Goal: Transaction & Acquisition: Purchase product/service

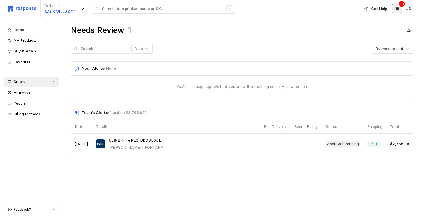
click at [395, 8] on icon at bounding box center [397, 8] width 5 height 5
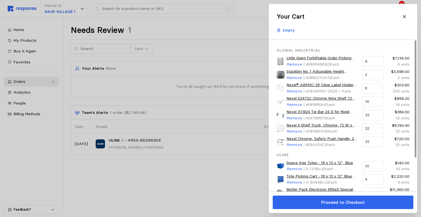
click at [190, 202] on div at bounding box center [210, 108] width 421 height 217
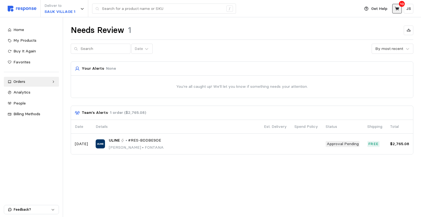
click at [397, 9] on icon at bounding box center [397, 9] width 4 height 4
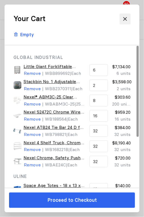
click at [121, 19] on button at bounding box center [125, 18] width 11 height 11
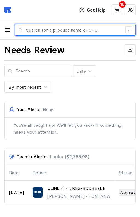
click at [61, 28] on input "text" at bounding box center [74, 29] width 96 height 11
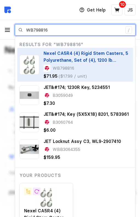
click at [77, 53] on span "Nexel CA5R4 (4) Rigid Stem Casters, 5 Polyurethane, Set of (4), 1200 lb Capacity" at bounding box center [86, 59] width 85 height 19
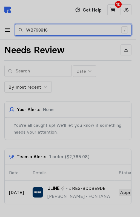
type input "WB798816"
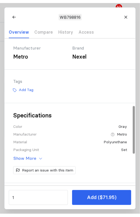
scroll to position [219, 0]
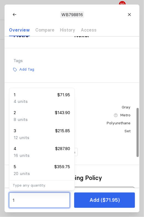
drag, startPoint x: 32, startPoint y: 198, endPoint x: 9, endPoint y: 198, distance: 23.6
click at [9, 198] on div "1 Add ($71.95)" at bounding box center [72, 200] width 135 height 24
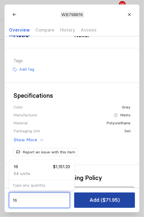
type input "16"
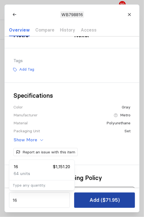
click at [109, 198] on p "Add ($71.95)" at bounding box center [105, 200] width 30 height 8
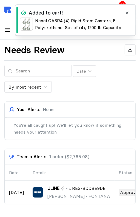
click at [127, 13] on icon "button" at bounding box center [127, 13] width 4 height 4
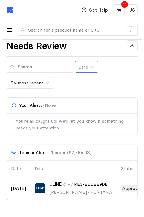
scroll to position [0, 0]
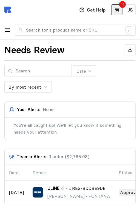
click at [119, 12] on icon at bounding box center [117, 10] width 5 height 4
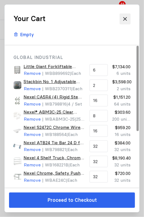
click at [125, 17] on icon at bounding box center [125, 18] width 5 height 5
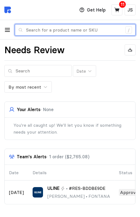
click at [49, 32] on input "text" at bounding box center [74, 29] width 96 height 11
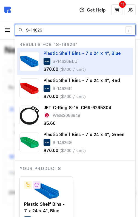
click at [68, 53] on span "Plastic Shelf Bins - 7 x 24 x 4", Blue" at bounding box center [82, 52] width 77 height 5
type input "S-14626"
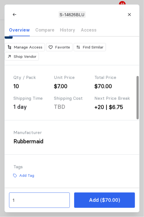
scroll to position [137, 0]
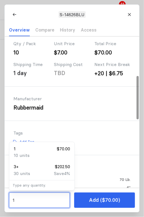
drag, startPoint x: 23, startPoint y: 201, endPoint x: -29, endPoint y: 196, distance: 52.6
click at [0, 196] on html "Deliver to SAUK VILLAGE 1 / Get Help 11 JS S-14626 / Home My Products Buy It Ag…" at bounding box center [72, 115] width 144 height 231
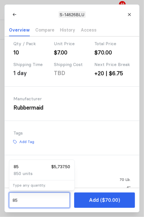
type input "8"
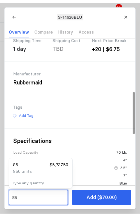
scroll to position [192, 0]
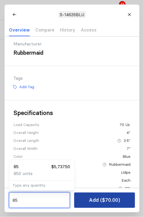
type input "85"
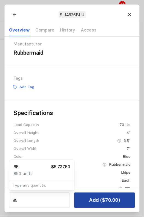
click at [105, 199] on p "Add ($70.00)" at bounding box center [104, 200] width 31 height 8
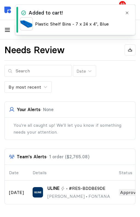
click at [129, 11] on icon "button" at bounding box center [127, 13] width 4 height 4
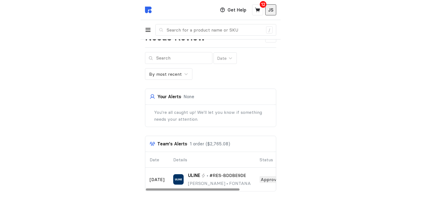
scroll to position [0, 0]
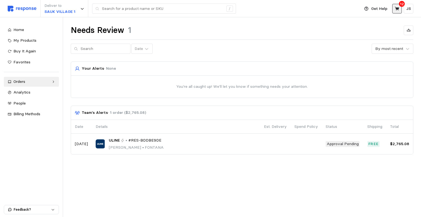
click at [399, 11] on icon at bounding box center [397, 8] width 5 height 5
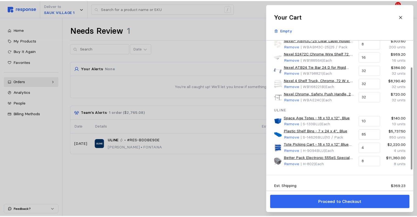
scroll to position [70, 0]
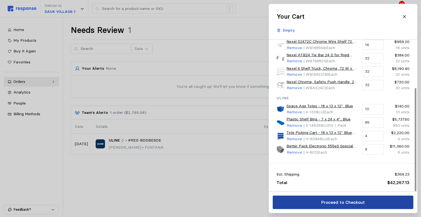
click at [344, 204] on p "Proceed to Checkout" at bounding box center [343, 202] width 44 height 7
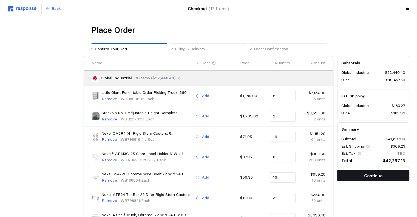
click at [374, 174] on p "Continue" at bounding box center [373, 175] width 18 height 7
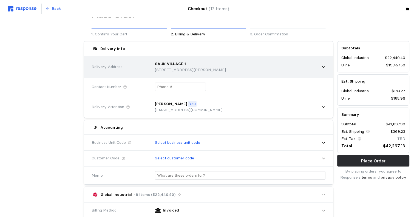
scroll to position [27, 0]
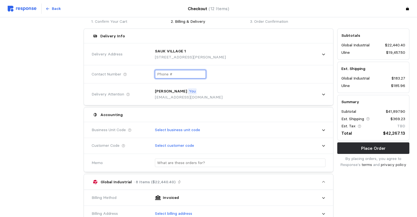
click at [169, 74] on input "text" at bounding box center [180, 74] width 47 height 8
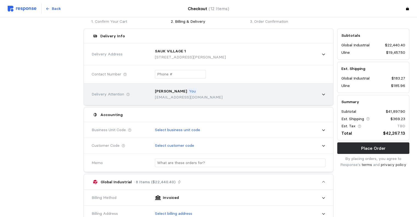
click at [322, 95] on div "[PERSON_NAME] You [EMAIL_ADDRESS][DOMAIN_NAME]" at bounding box center [238, 93] width 174 height 19
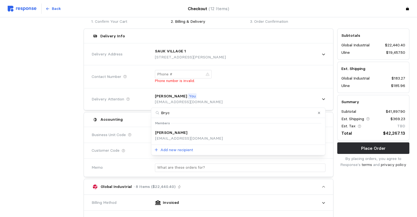
type input "Bryce"
click at [172, 135] on p "[PERSON_NAME]" at bounding box center [171, 133] width 32 height 6
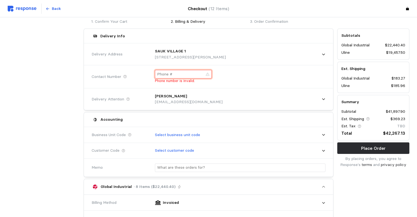
click at [182, 74] on input "text" at bounding box center [180, 74] width 47 height 8
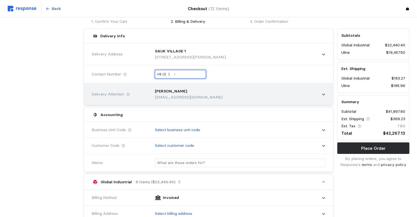
type input "+9 ( ) -"
type input "[PHONE_NUMBER]"
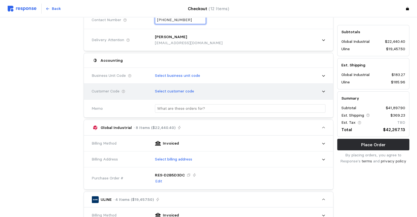
scroll to position [82, 0]
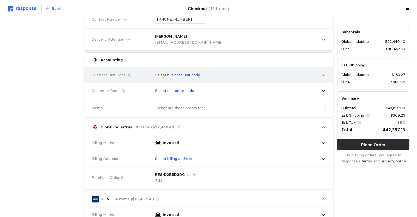
click at [185, 74] on div "Select business unit code" at bounding box center [238, 75] width 174 height 14
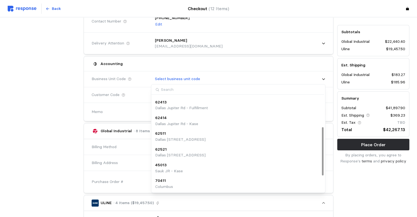
scroll to position [93, 0]
click at [177, 186] on p "Sauk JR - [PERSON_NAME]" at bounding box center [180, 187] width 51 height 6
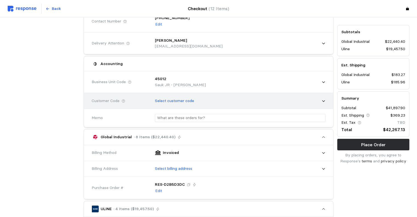
click at [177, 100] on p "Select customer code" at bounding box center [174, 101] width 39 height 6
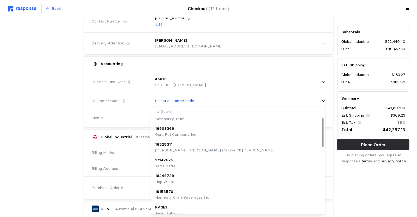
scroll to position [0, 0]
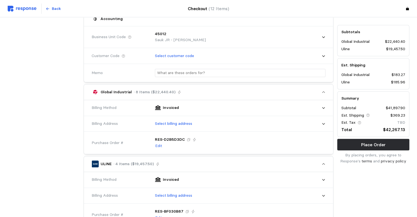
scroll to position [137, 0]
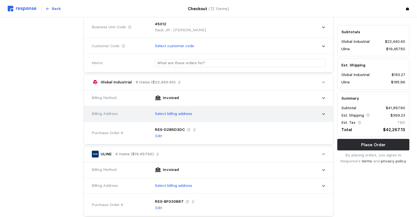
click at [183, 112] on p "Select billing address" at bounding box center [173, 114] width 37 height 6
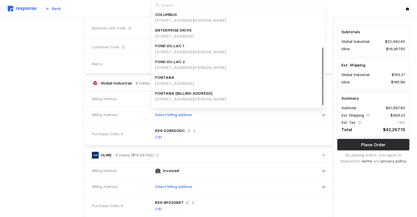
scroll to position [61, 0]
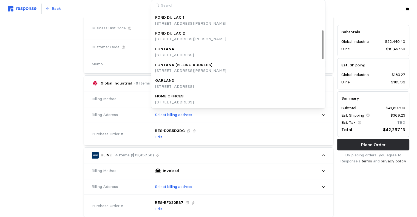
click at [189, 96] on div "HOME OFFICES" at bounding box center [174, 96] width 39 height 6
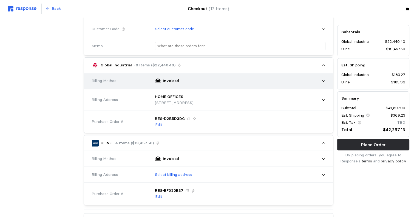
scroll to position [164, 0]
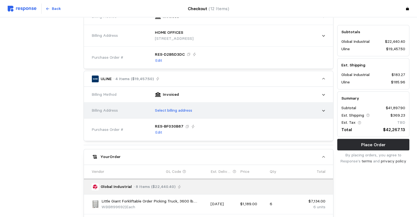
click at [182, 109] on p "Select billing address" at bounding box center [173, 111] width 37 height 6
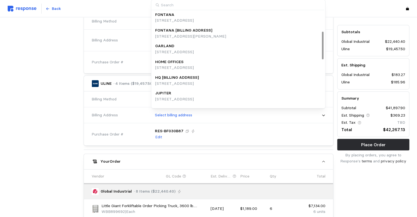
scroll to position [70, 0]
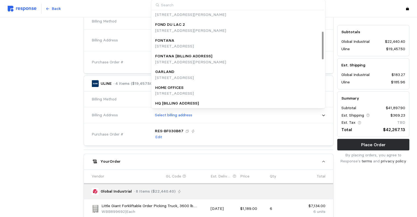
click at [180, 92] on p "[STREET_ADDRESS]" at bounding box center [174, 94] width 39 height 6
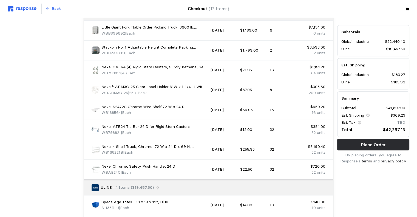
scroll to position [367, 0]
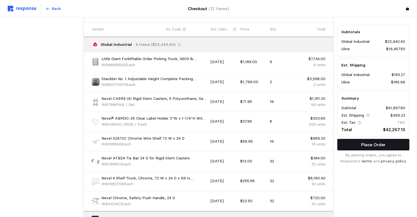
click at [388, 145] on button "Place Order" at bounding box center [373, 145] width 72 height 12
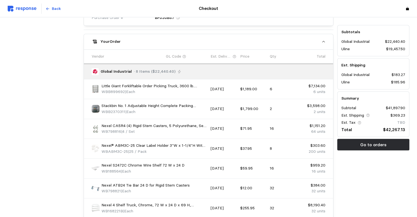
scroll to position [146, 0]
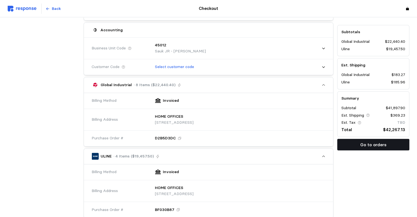
click at [382, 144] on p "Go to orders" at bounding box center [373, 144] width 26 height 7
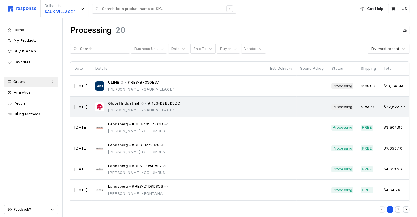
click at [148, 102] on span "#RES-D2B5D3DC" at bounding box center [164, 103] width 32 height 6
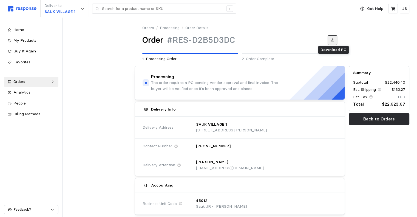
click at [335, 40] on button at bounding box center [333, 40] width 10 height 10
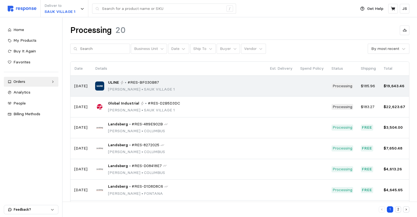
click at [129, 81] on span "#RES-BF030B87" at bounding box center [144, 83] width 32 height 6
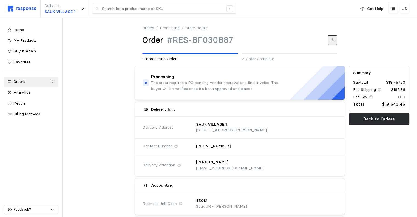
click at [334, 40] on icon at bounding box center [333, 40] width 4 height 4
click at [29, 80] on div "Orders" at bounding box center [30, 82] width 35 height 6
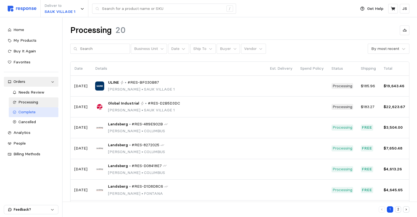
click at [35, 113] on span "Complete" at bounding box center [26, 111] width 17 height 5
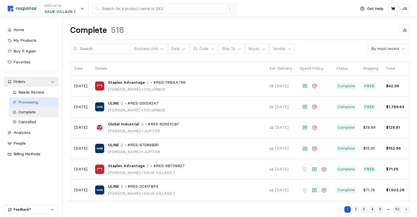
click at [26, 104] on span "Processing" at bounding box center [28, 102] width 20 height 5
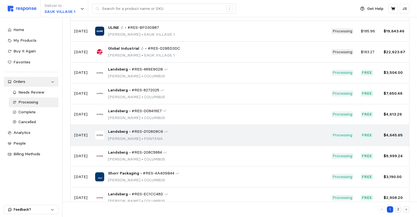
scroll to position [89, 0]
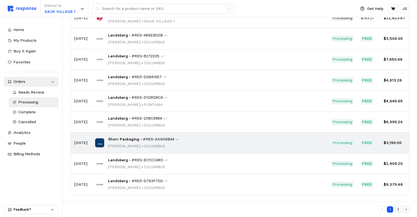
click at [111, 137] on span "Shorr Packaging" at bounding box center [123, 139] width 31 height 6
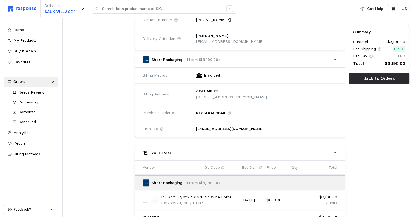
scroll to position [189, 0]
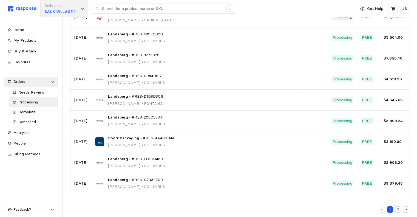
scroll to position [89, 0]
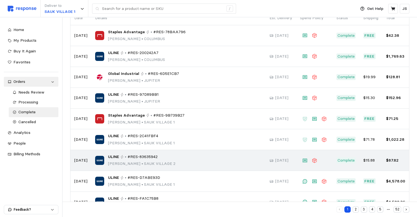
scroll to position [89, 0]
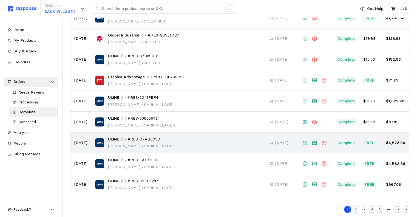
click at [128, 138] on span "#RES-D7ABE93D" at bounding box center [144, 139] width 33 height 6
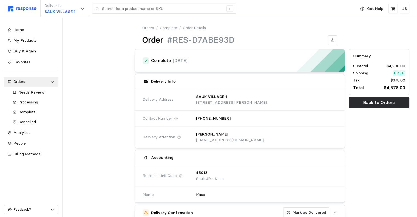
scroll to position [165, 0]
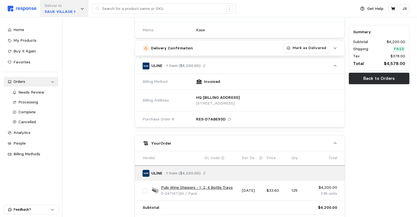
scroll to position [89, 0]
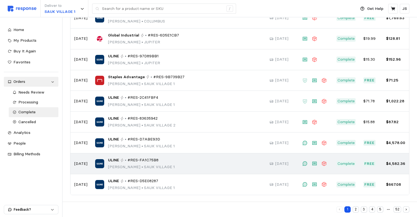
click at [142, 158] on span "#RES-FA1C75B8" at bounding box center [143, 160] width 31 height 6
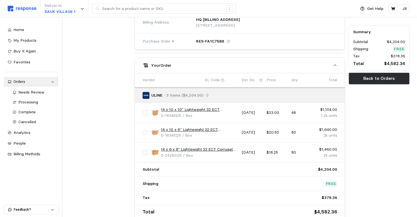
scroll to position [247, 0]
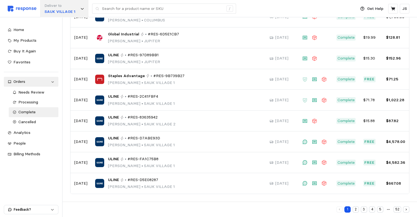
scroll to position [89, 0]
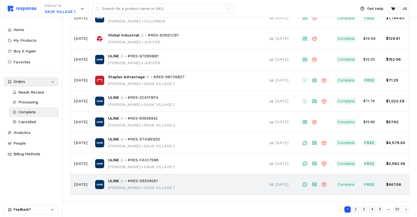
click at [145, 181] on span "#RES-D5E08287" at bounding box center [143, 181] width 31 height 6
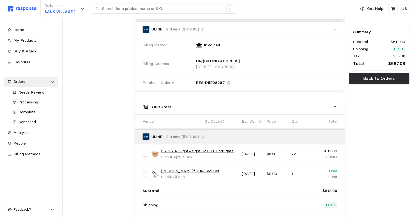
scroll to position [247, 0]
